Goal: Check status: Check status

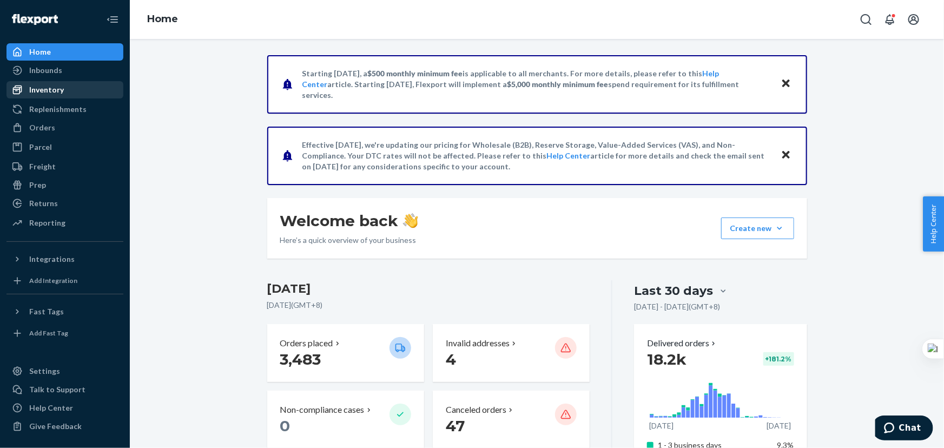
click at [59, 89] on div "Inventory" at bounding box center [46, 89] width 35 height 11
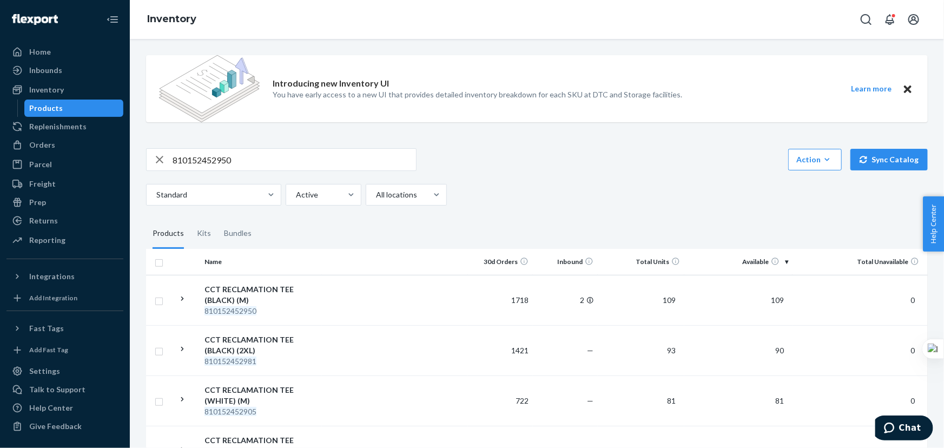
click at [491, 204] on div "Standard Active All locations" at bounding box center [533, 195] width 774 height 22
click at [286, 167] on input "810152452950" at bounding box center [294, 160] width 243 height 22
paste input "851"
type input "810152452851"
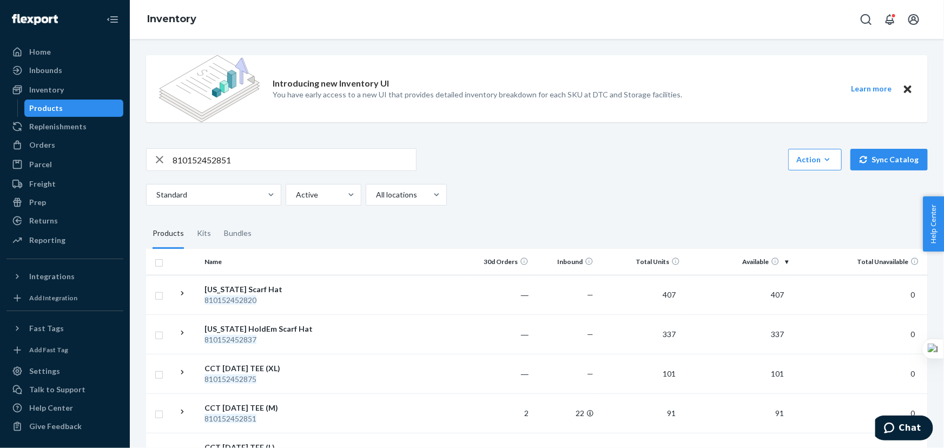
scroll to position [163, 0]
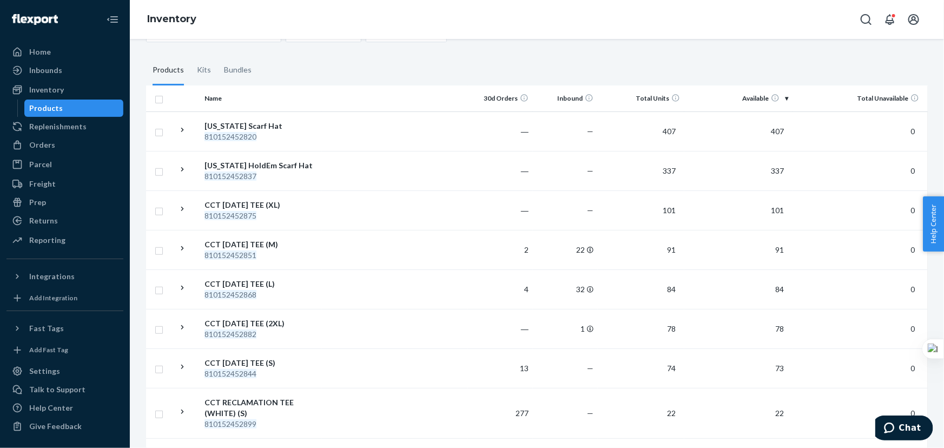
click at [298, 60] on fieldset "Products Kits Bundles" at bounding box center [537, 70] width 782 height 30
